Goal: Check status: Check status

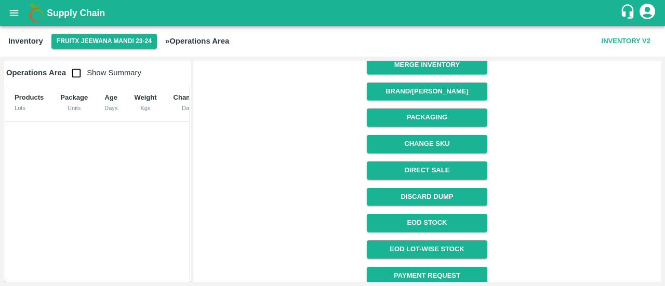
scroll to position [180, 0]
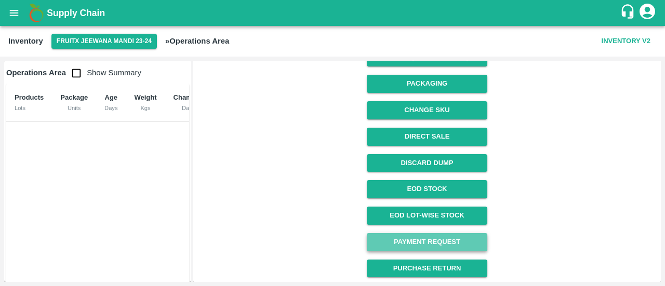
click at [419, 239] on link "Payment Request" at bounding box center [427, 242] width 120 height 18
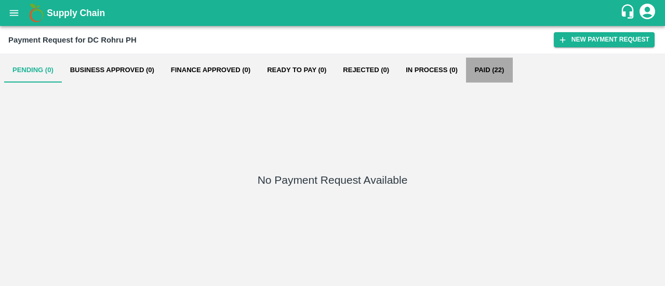
click at [487, 68] on button "Paid (22)" at bounding box center [489, 70] width 47 height 25
click at [485, 66] on button "Paid (10)" at bounding box center [489, 70] width 47 height 25
click at [482, 63] on button "Paid (32)" at bounding box center [489, 70] width 47 height 25
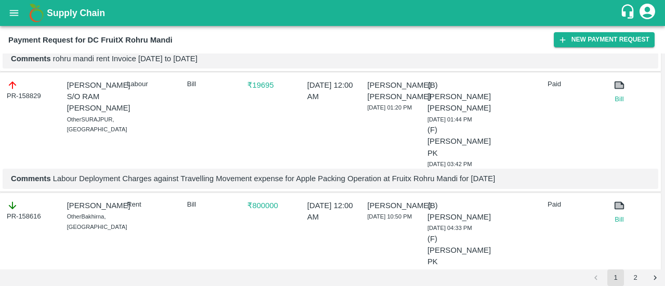
scroll to position [872, 0]
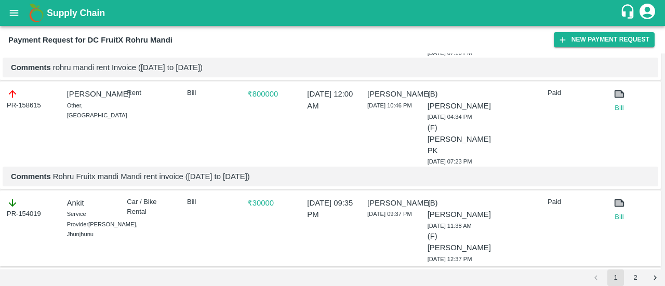
scroll to position [1088, 0]
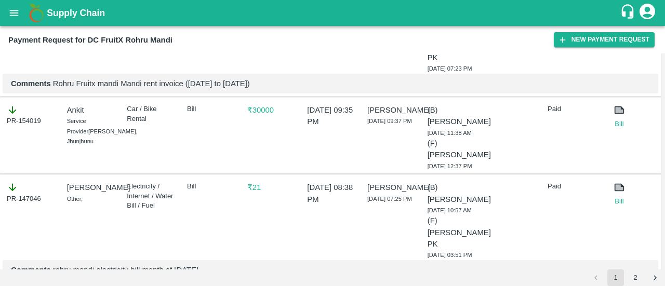
scroll to position [1180, 0]
click at [617, 20] on link "Bill" at bounding box center [619, 14] width 23 height 10
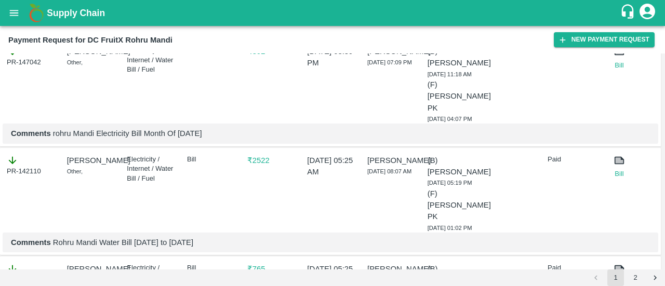
scroll to position [1764, 0]
